Goal: Task Accomplishment & Management: Manage account settings

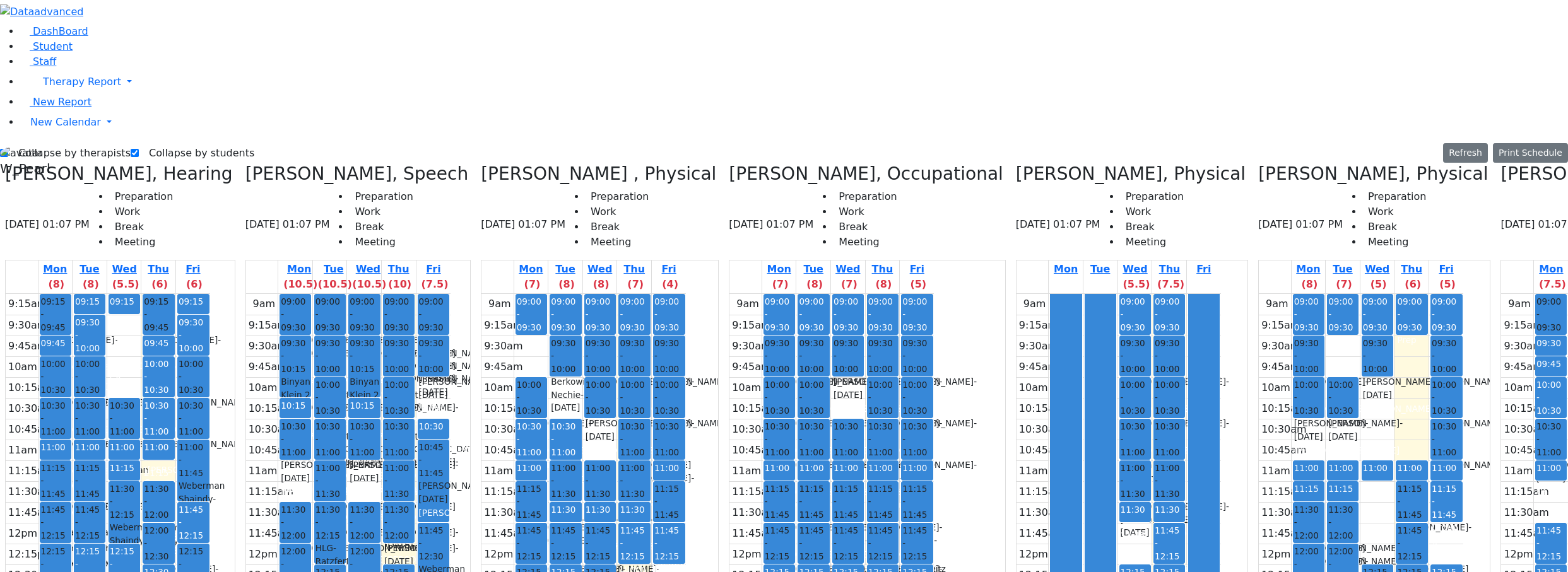
click at [52, 143] on label "Collapse by therapists" at bounding box center [70, 153] width 123 height 20
click at [8, 149] on input "Collapse by therapists" at bounding box center [4, 153] width 8 height 8
checkbox input "false"
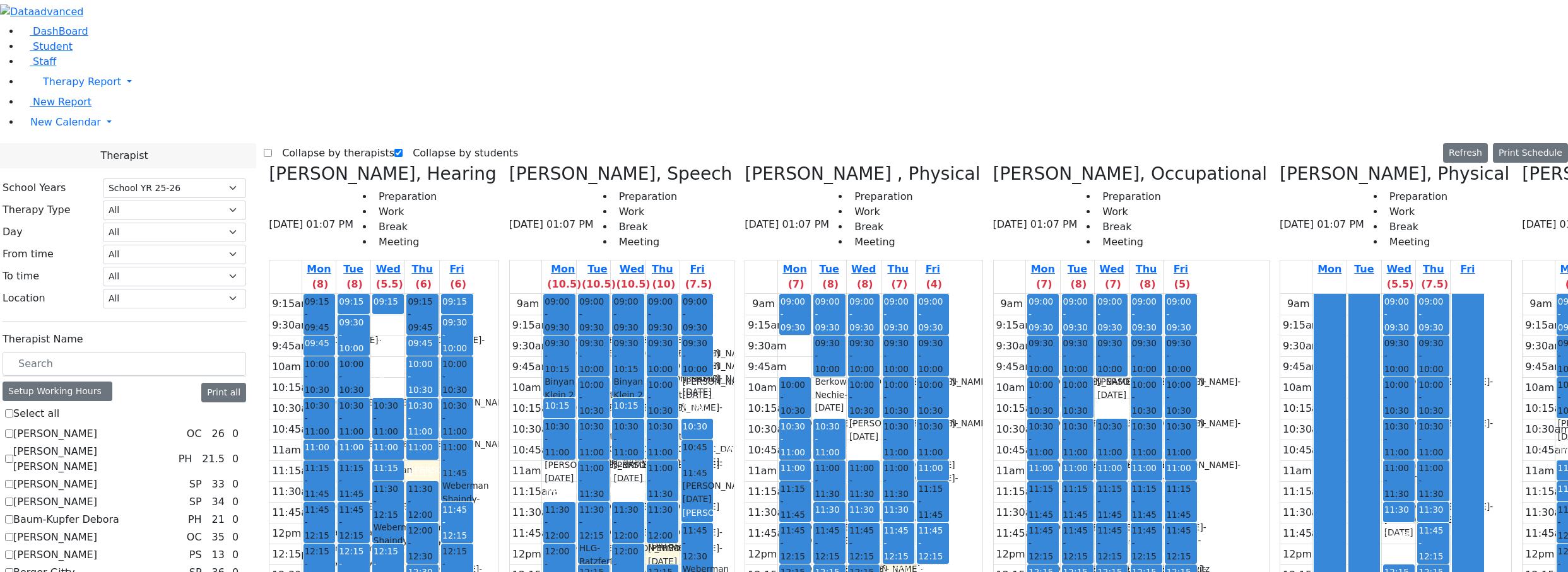
scroll to position [567, 0]
checkbox input "true"
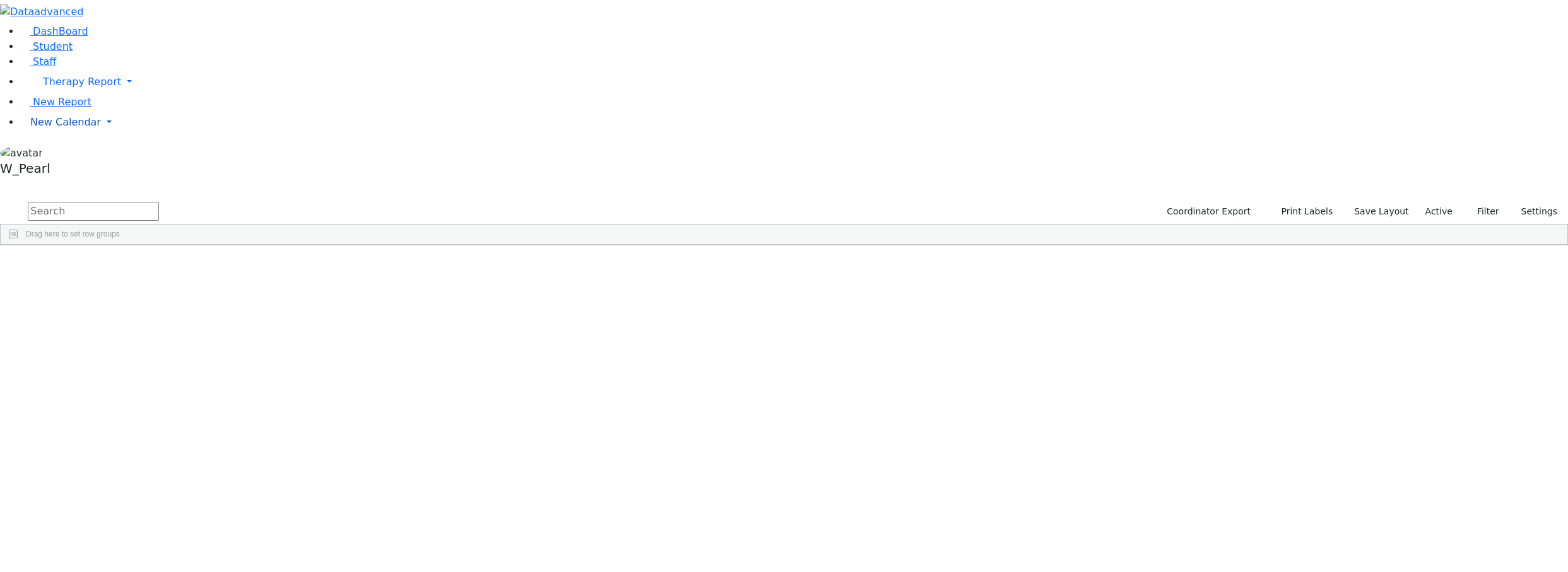
click at [64, 128] on span "New Calendar" at bounding box center [65, 122] width 71 height 12
click at [63, 155] on link "Calendar" at bounding box center [50, 148] width 45 height 15
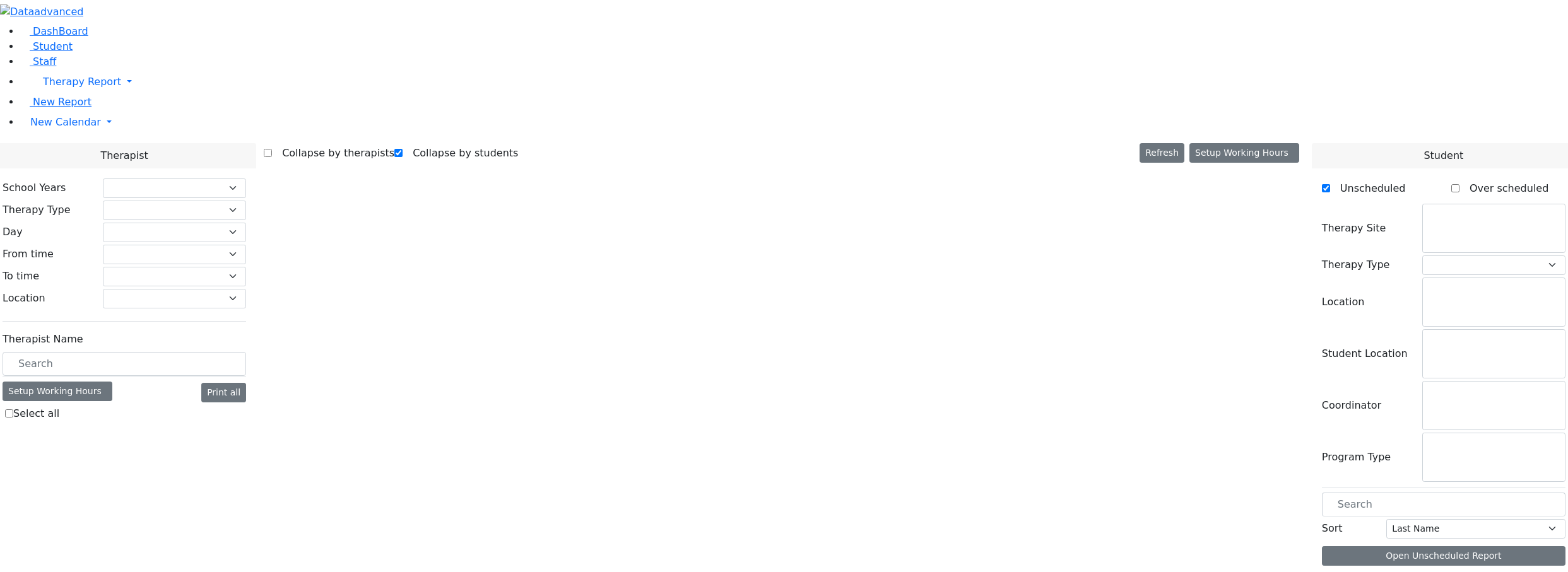
checkbox input "true"
select select "212"
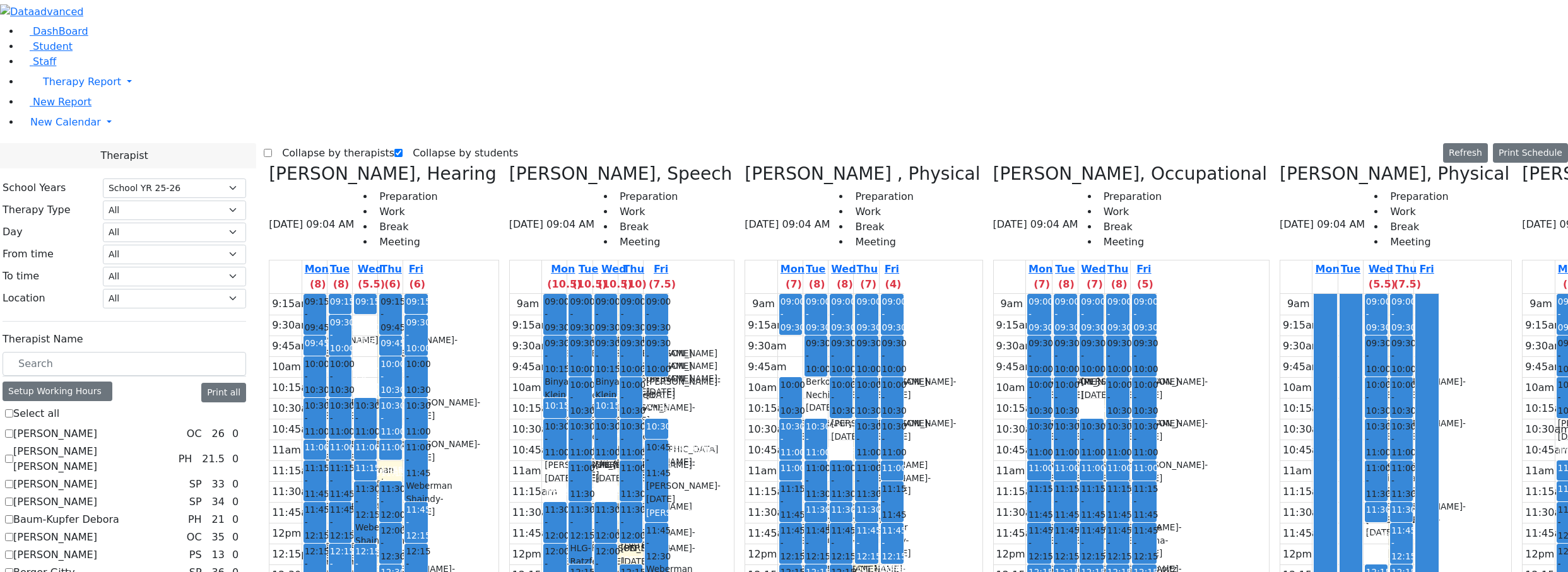
checkbox input "false"
